Goal: Information Seeking & Learning: Learn about a topic

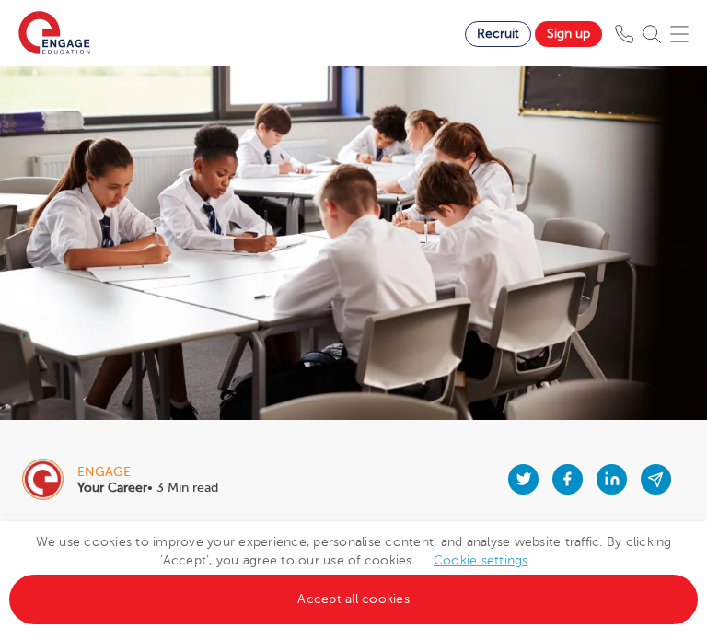
scroll to position [545, 0]
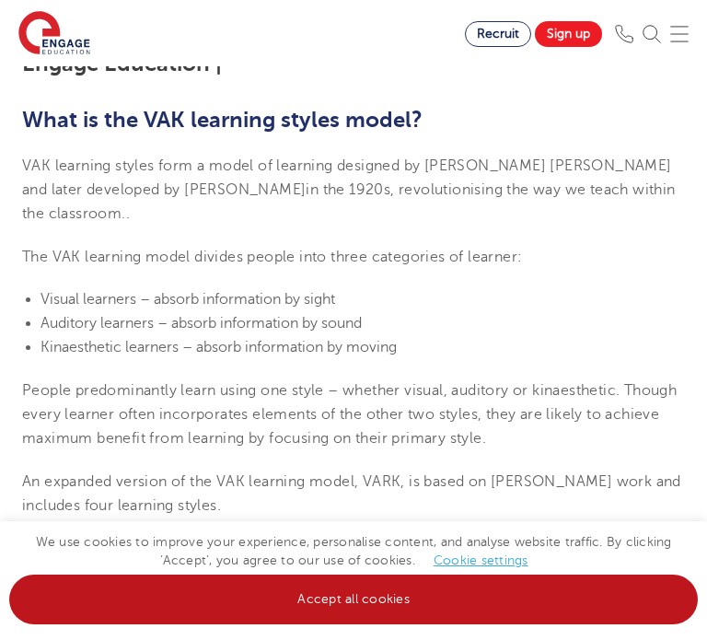
click at [339, 613] on link "Accept all cookies" at bounding box center [353, 600] width 689 height 50
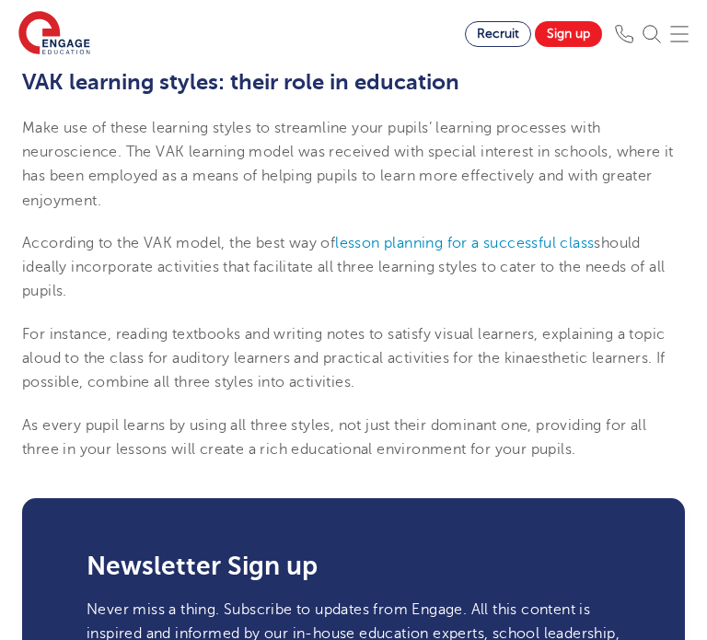
scroll to position [2203, 0]
